Goal: Find specific page/section: Find specific page/section

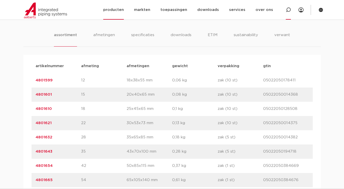
click at [288, 12] on div at bounding box center [288, 10] width 5 height 20
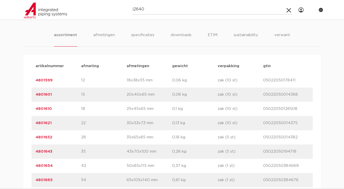
type input "i2640"
click button "Zoeken" at bounding box center [0, 0] width 0 height 0
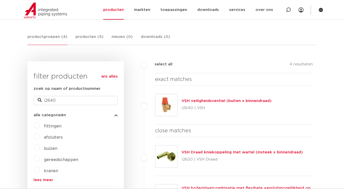
click at [225, 100] on link "VSH veiligheidsventiel (buiten x binnendraad)" at bounding box center [227, 101] width 90 height 4
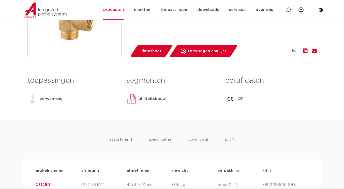
scroll to position [195, 0]
